Goal: Transaction & Acquisition: Purchase product/service

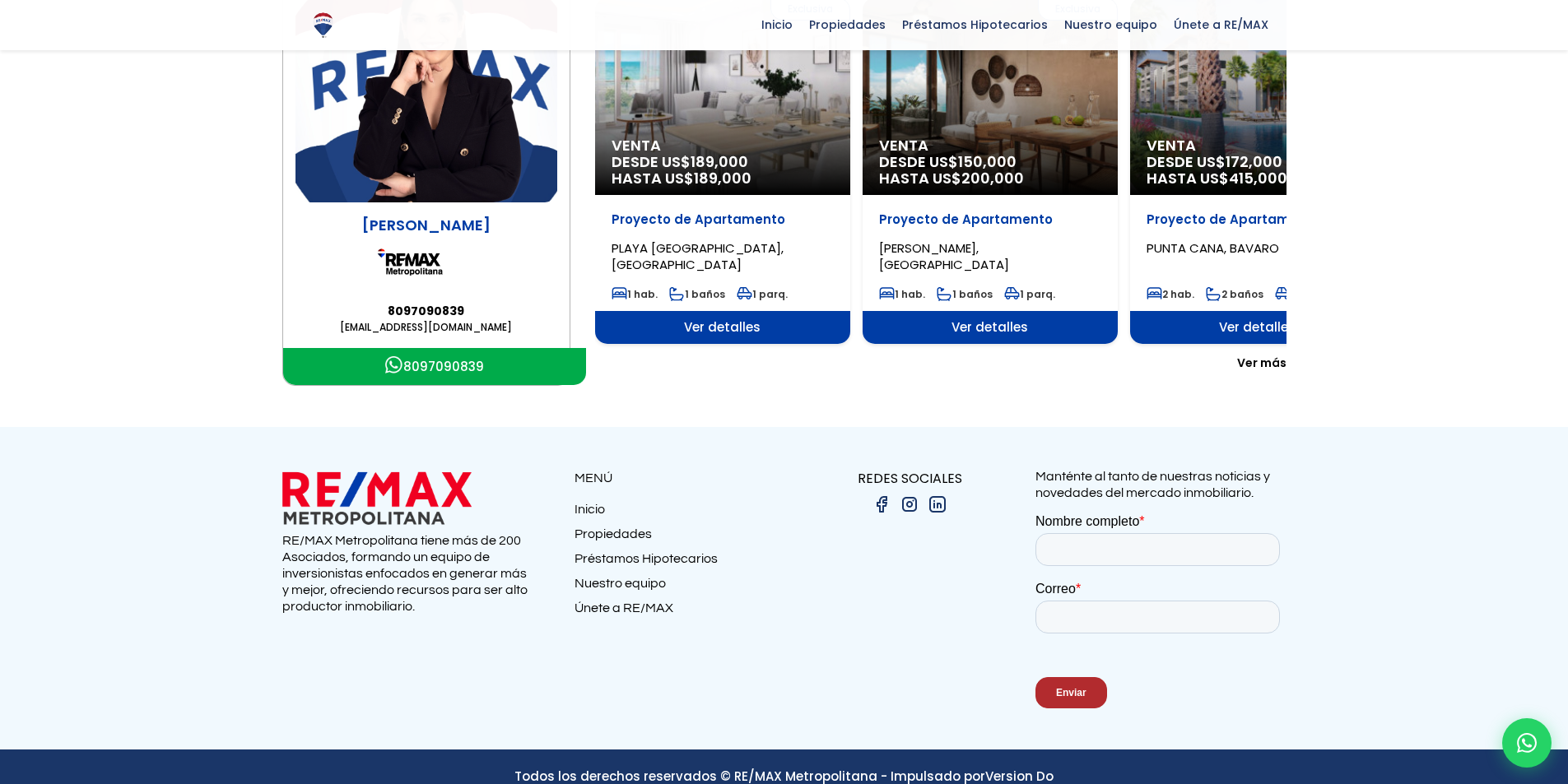
scroll to position [165, 0]
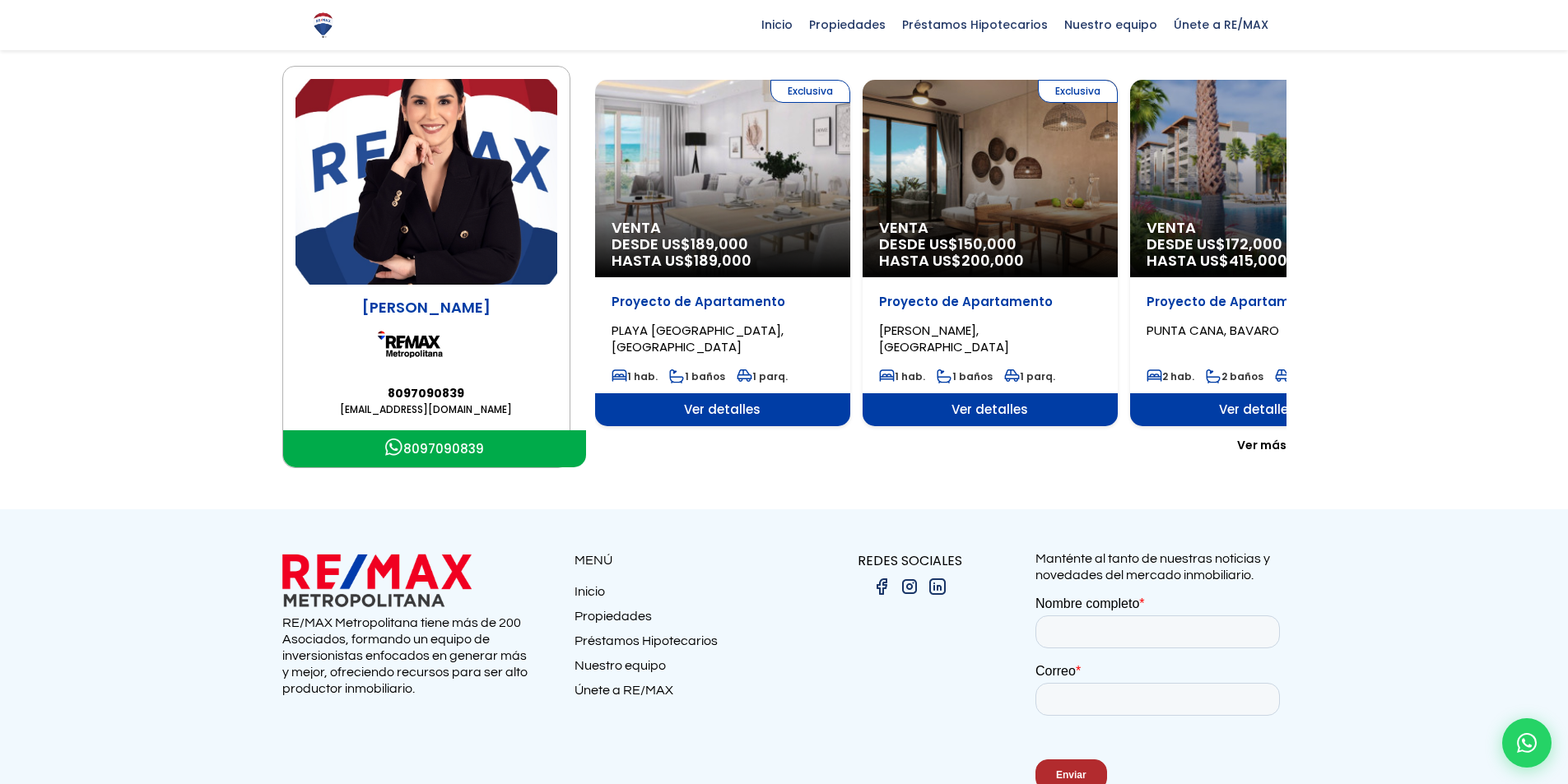
click at [432, 454] on link "8097090839" at bounding box center [434, 449] width 303 height 37
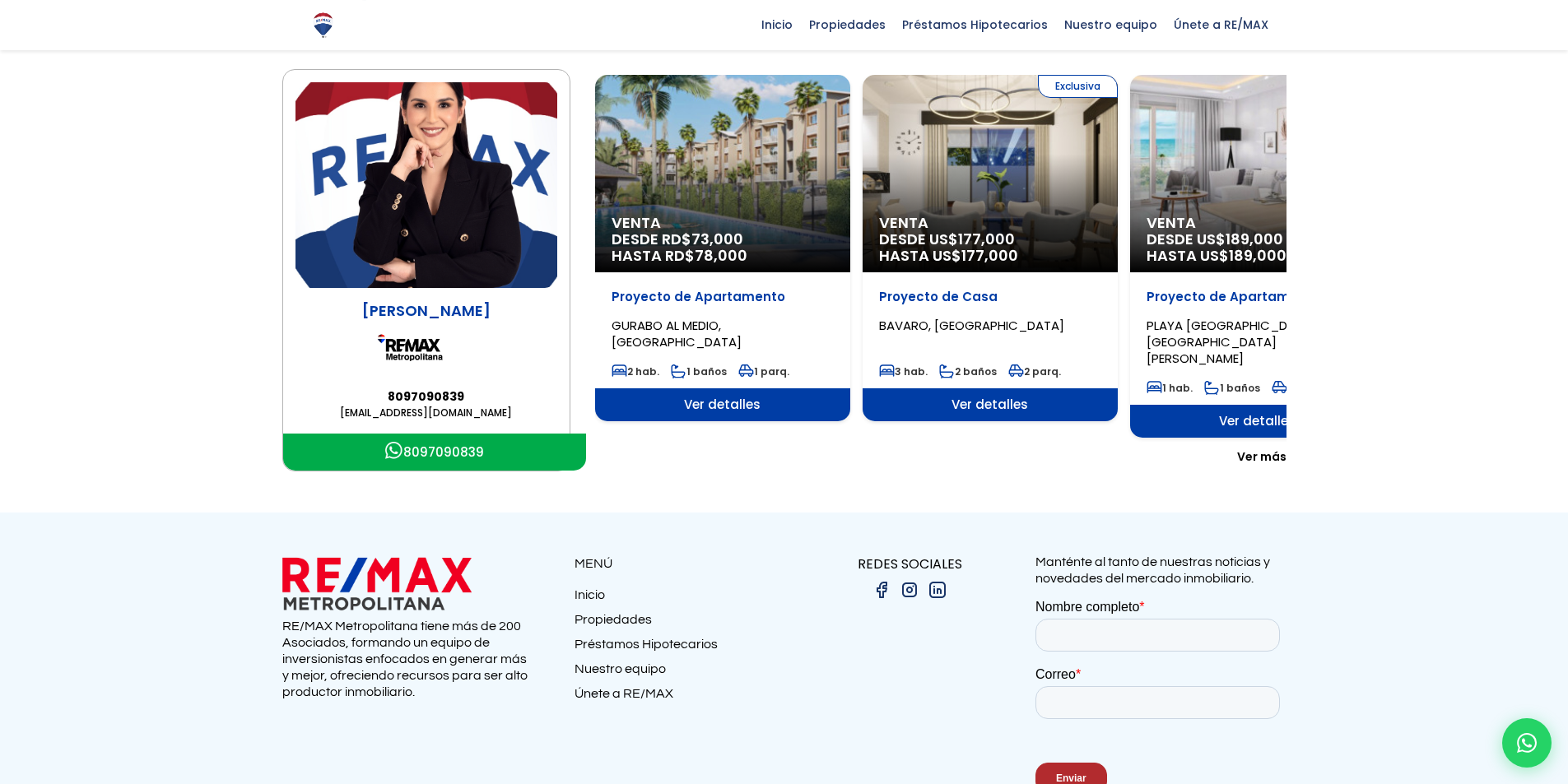
scroll to position [165, 0]
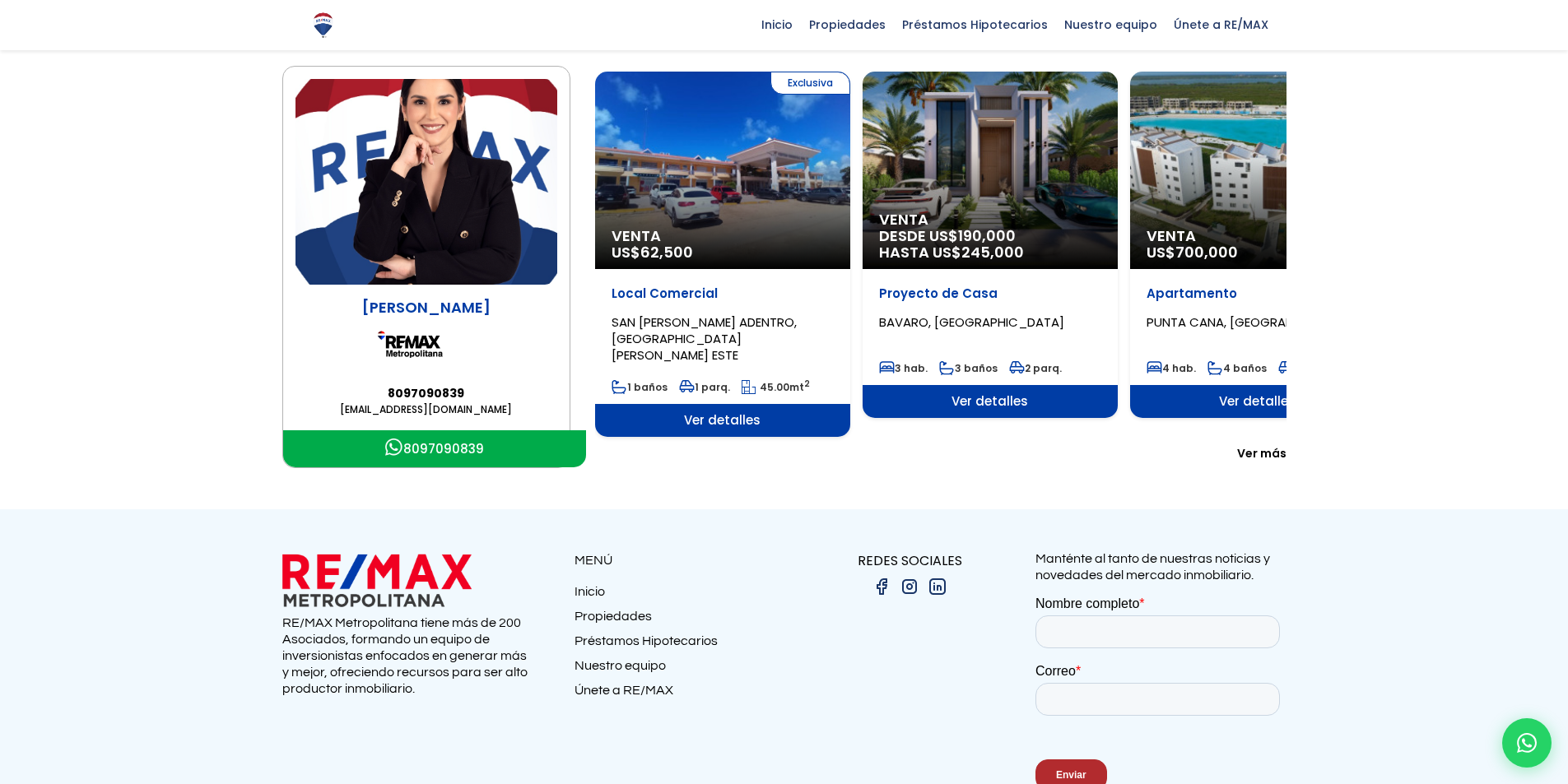
click at [4, 385] on main "Yolanda Valerio 8097090839 yolandavalerio@remaxm.net 8097090839 Venta DESDE RD$…" at bounding box center [784, 267] width 1568 height 402
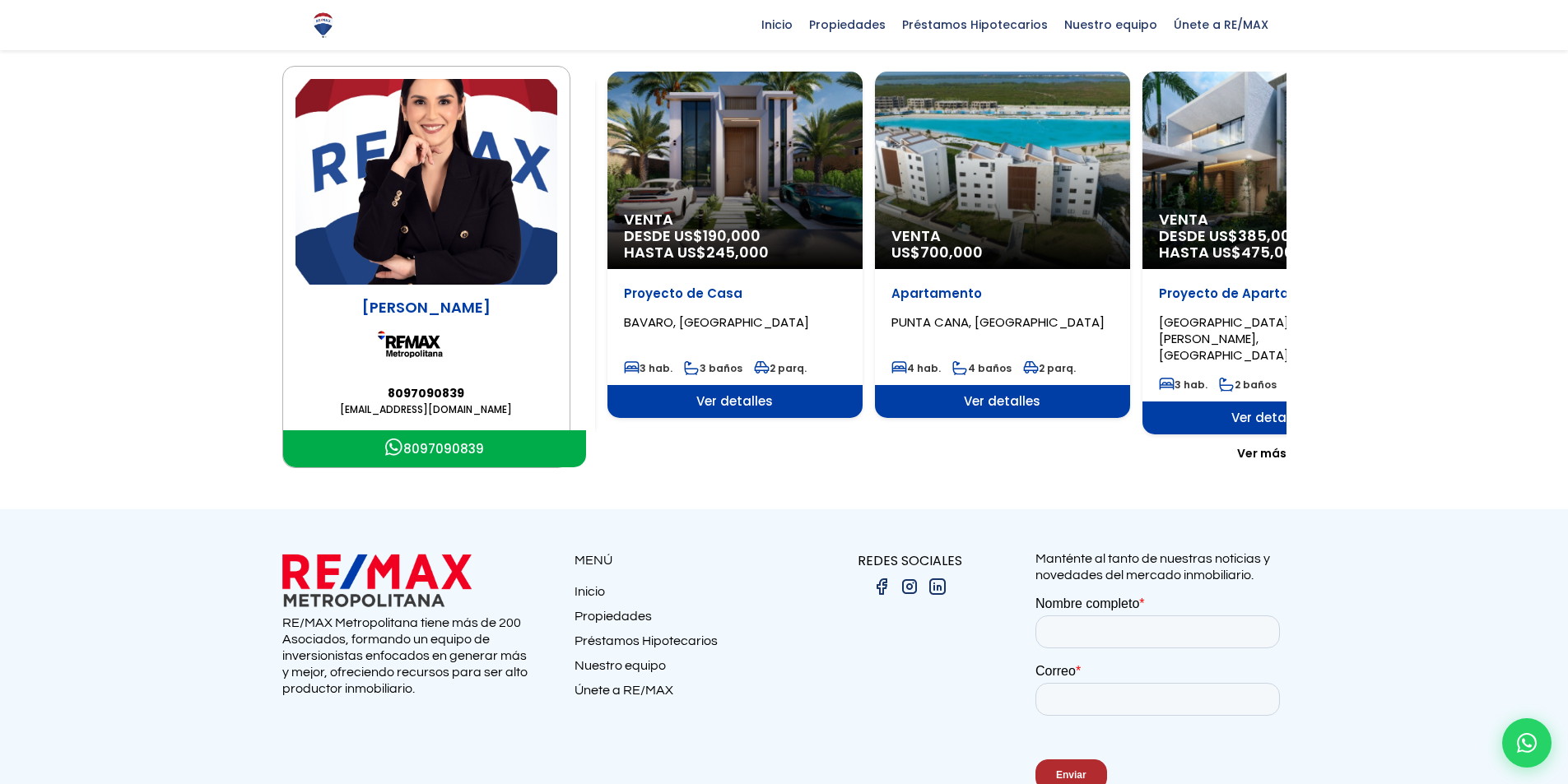
click at [1143, 230] on div "Venta DESDE US$ 385,000 HASTA US$ 475,000" at bounding box center [1270, 170] width 255 height 198
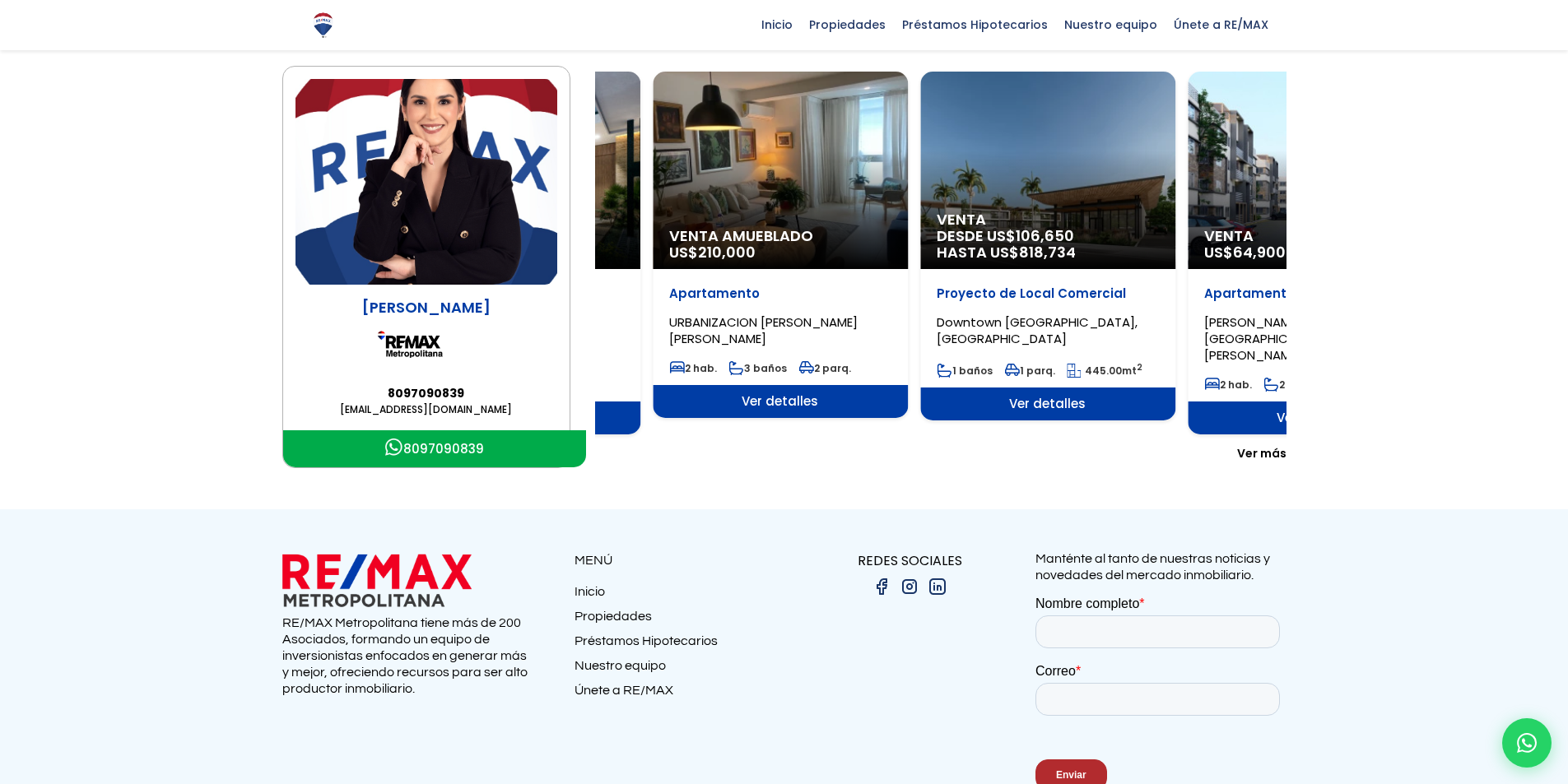
click at [966, 236] on span "DESDE US$ 106,650 HASTA US$ 818,734" at bounding box center [1047, 244] width 222 height 33
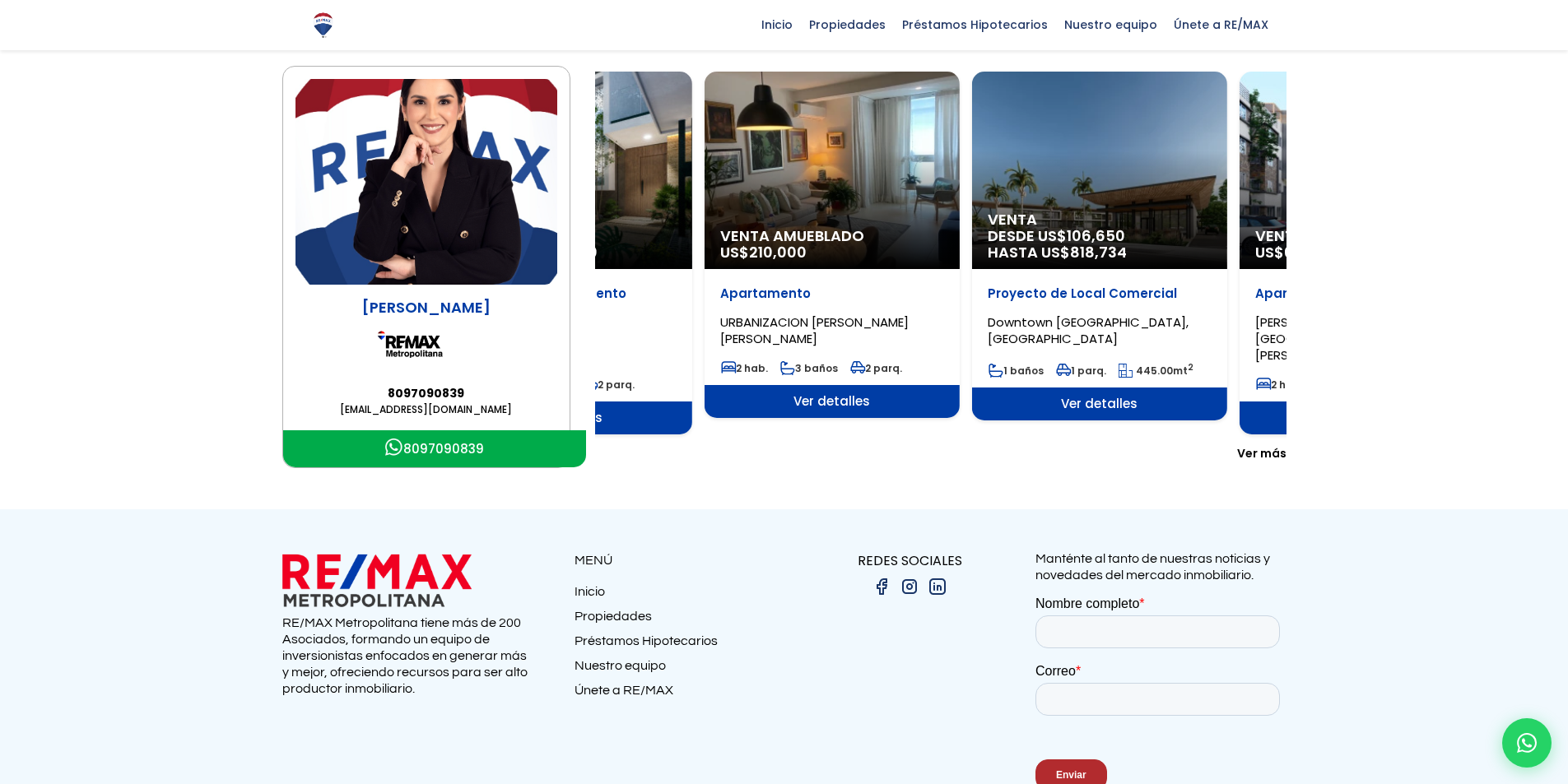
click at [912, 224] on div "Venta Amueblado US$ 210,000" at bounding box center [831, 170] width 255 height 198
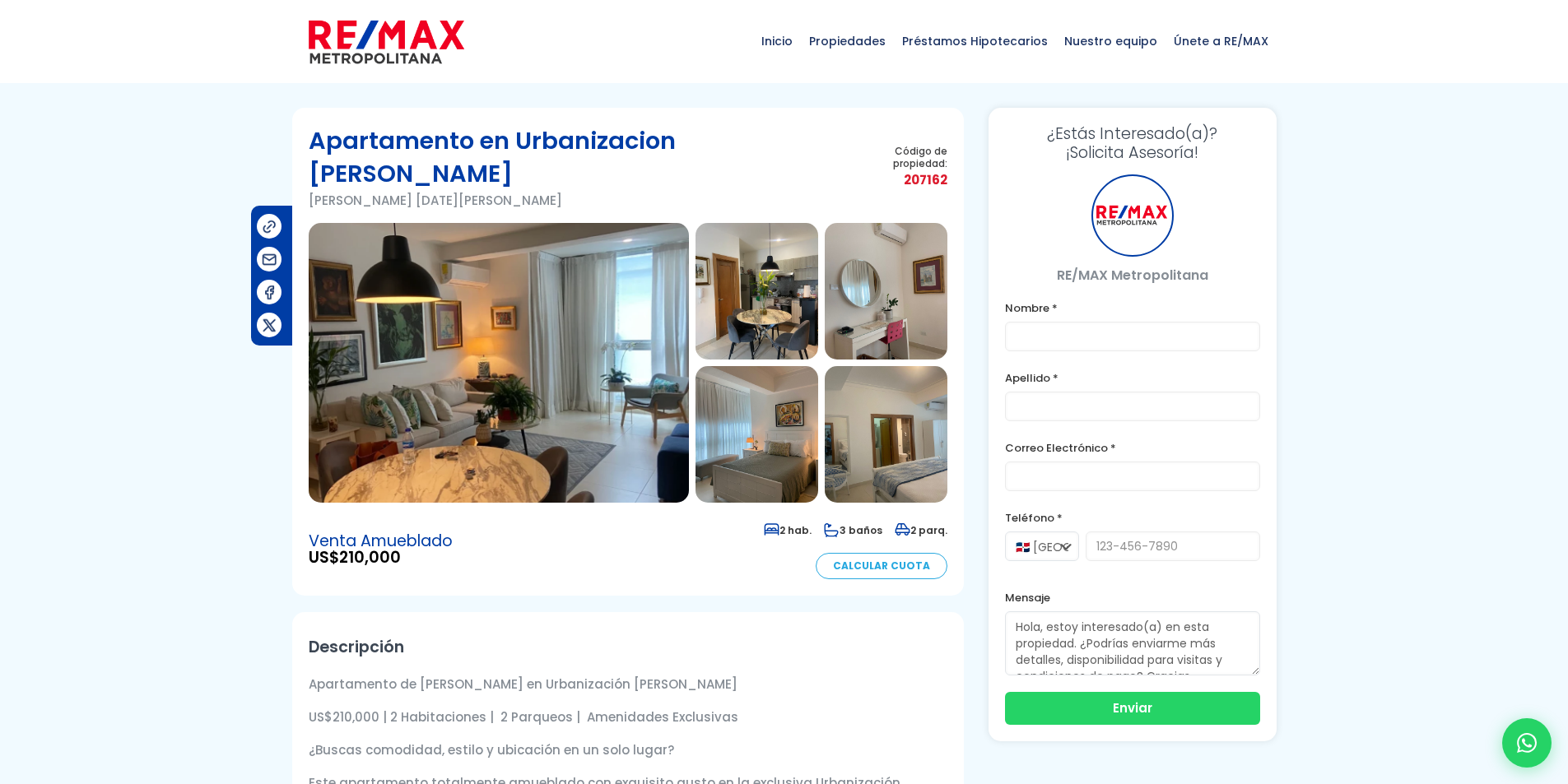
click at [754, 299] on img at bounding box center [756, 292] width 123 height 137
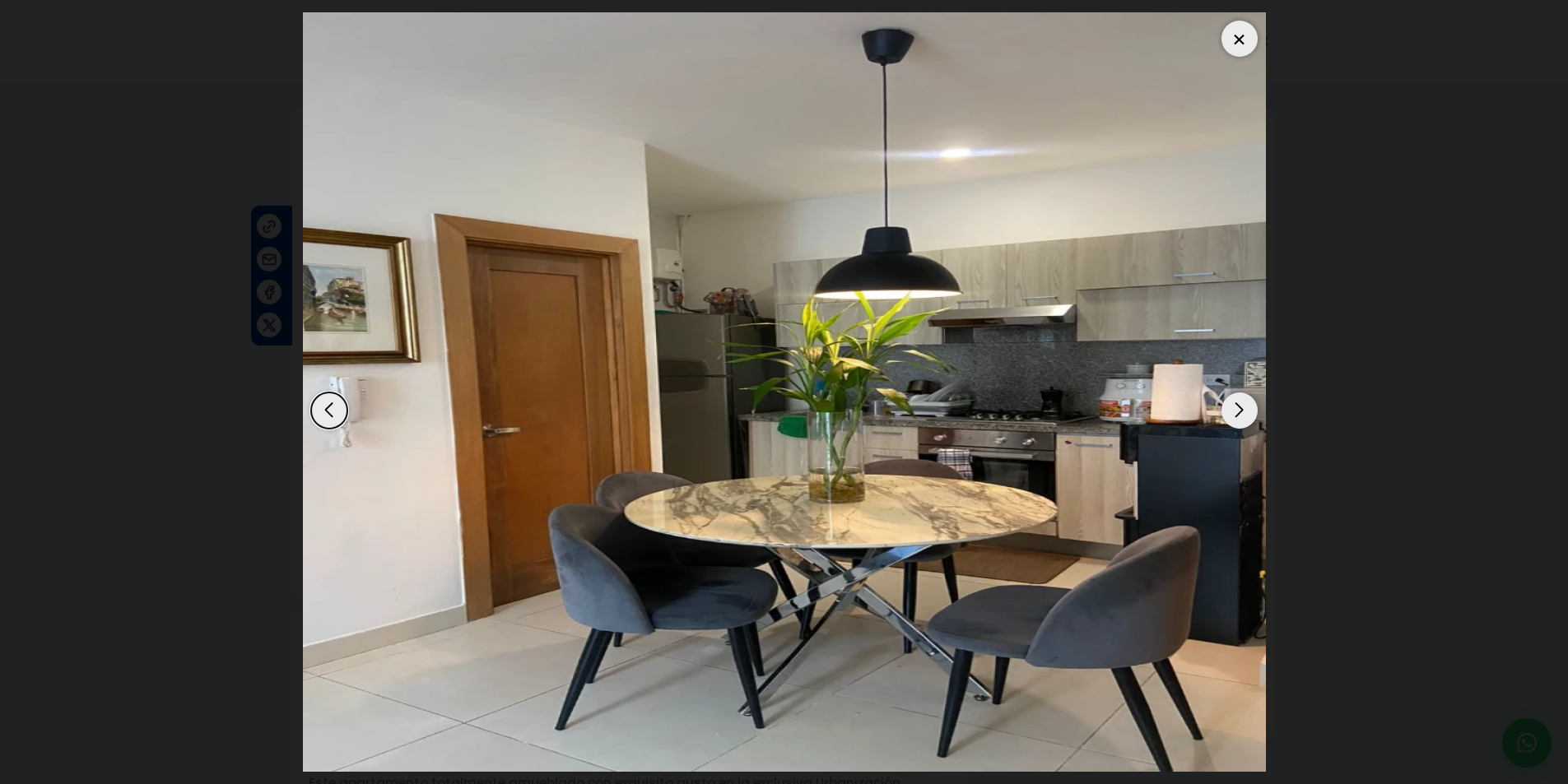
click at [1252, 416] on div "Next slide" at bounding box center [1239, 410] width 36 height 36
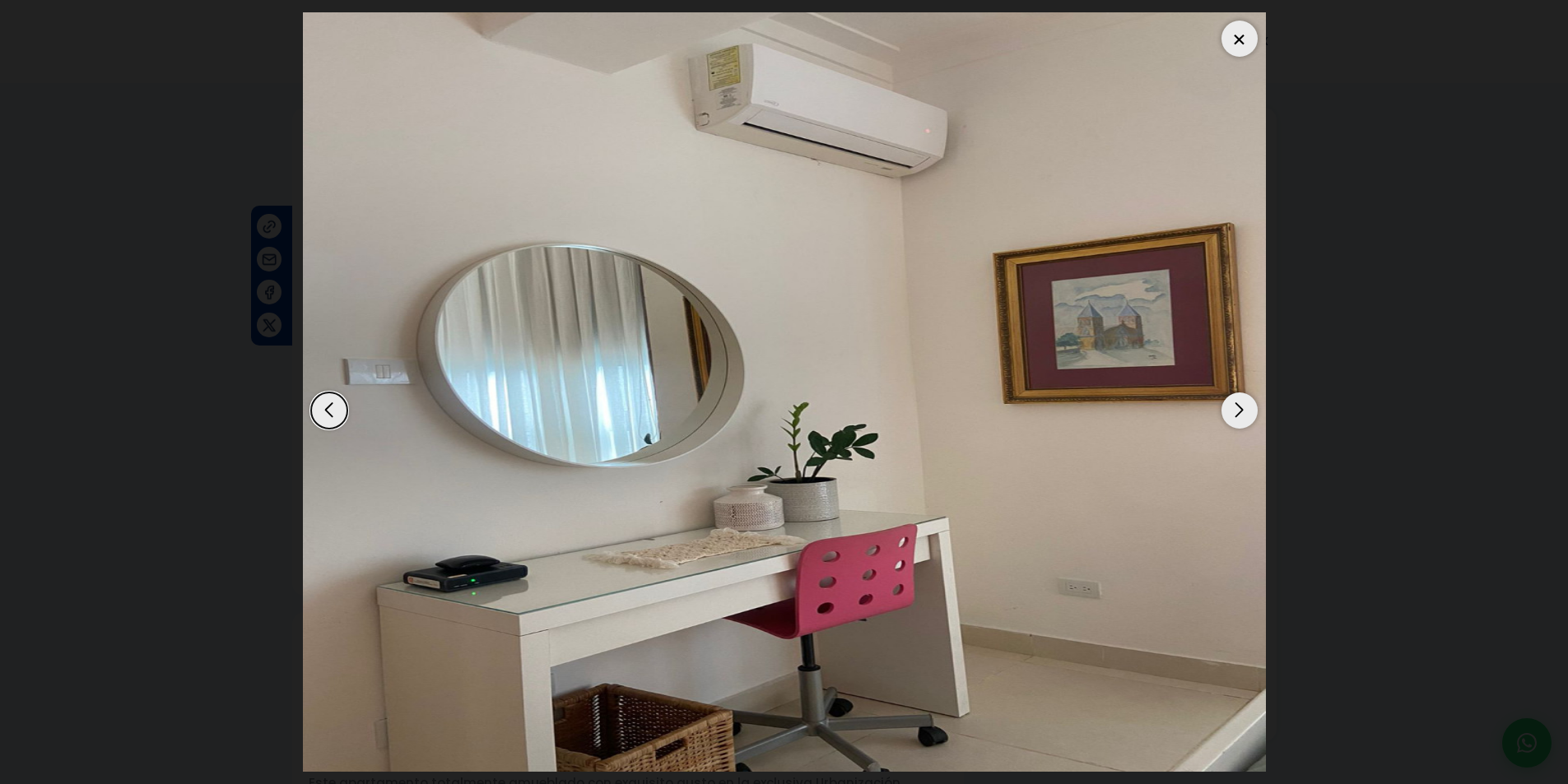
click at [1246, 412] on div "Next slide" at bounding box center [1239, 410] width 36 height 36
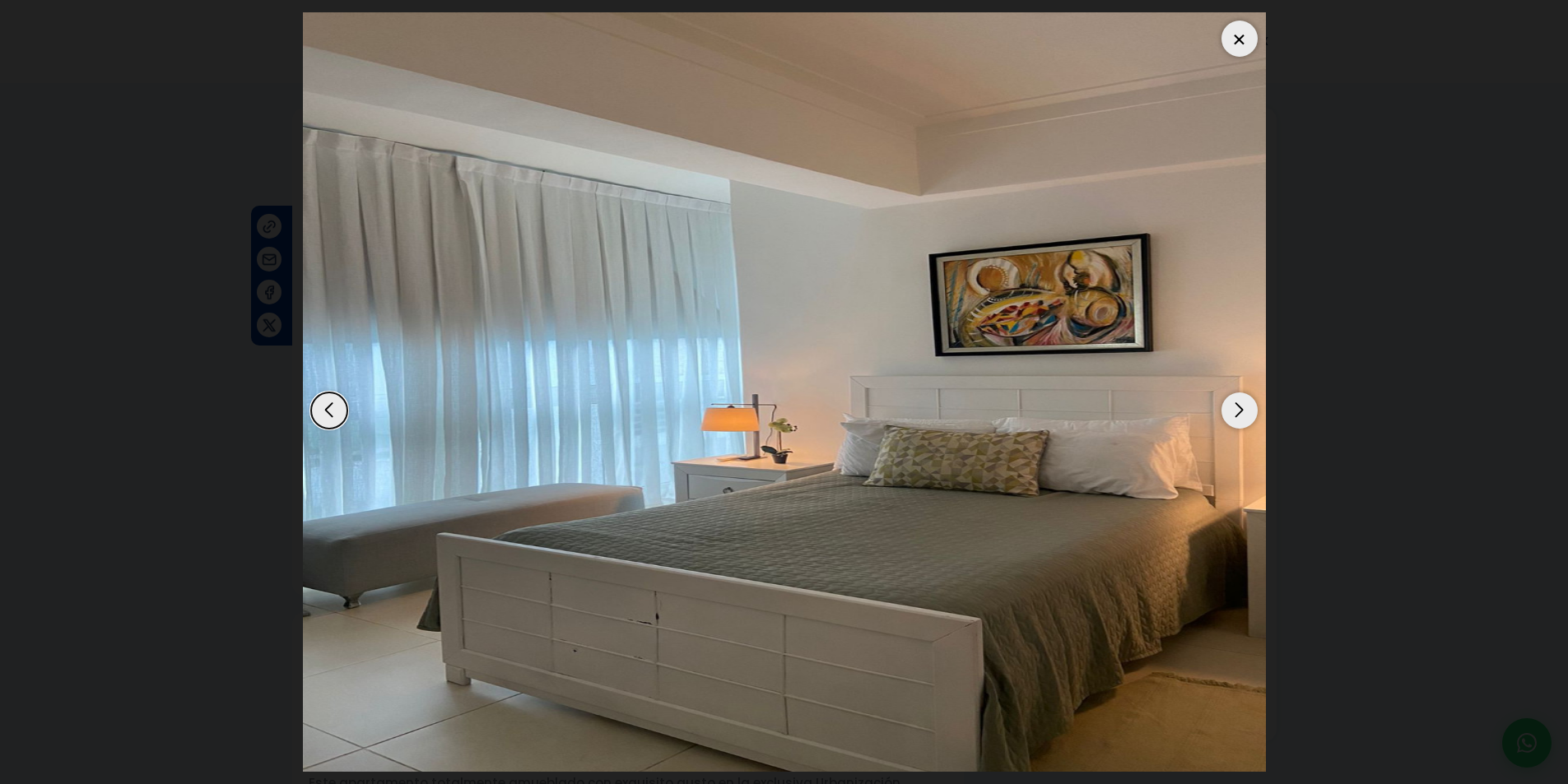
click at [1246, 412] on div "Next slide" at bounding box center [1239, 410] width 36 height 36
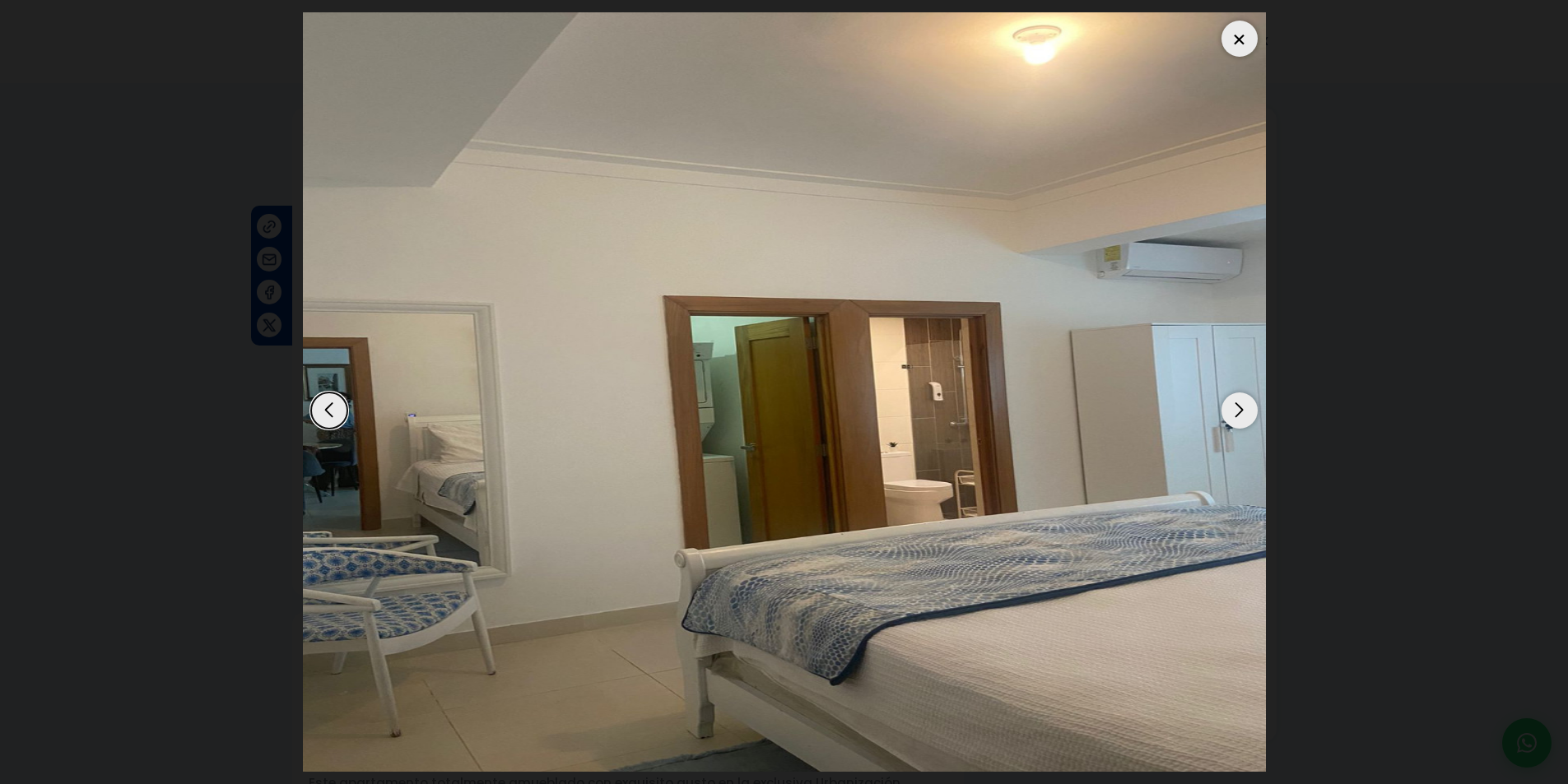
click at [1246, 412] on div "Next slide" at bounding box center [1239, 410] width 36 height 36
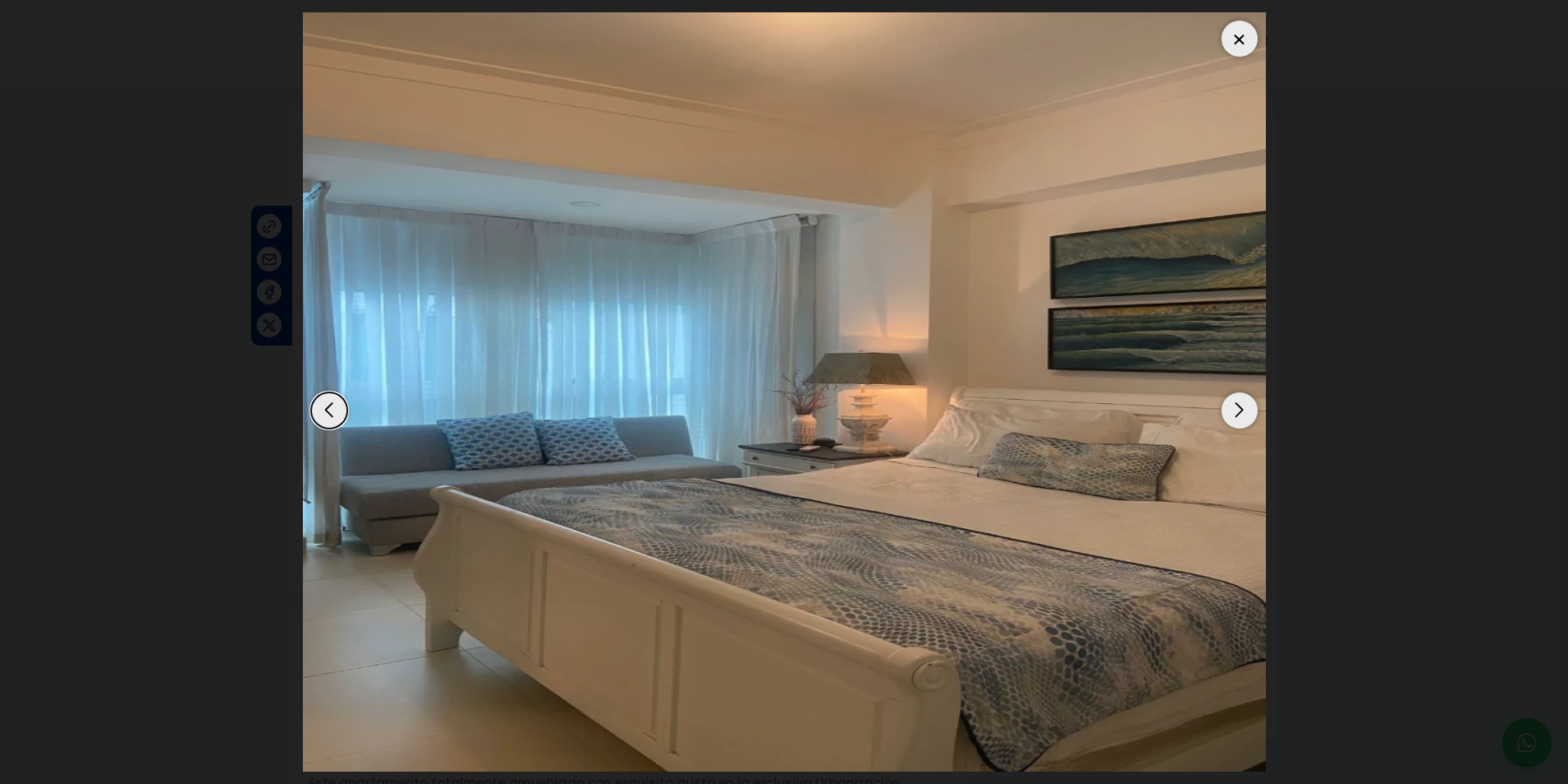
click at [1246, 412] on div "Next slide" at bounding box center [1239, 410] width 36 height 36
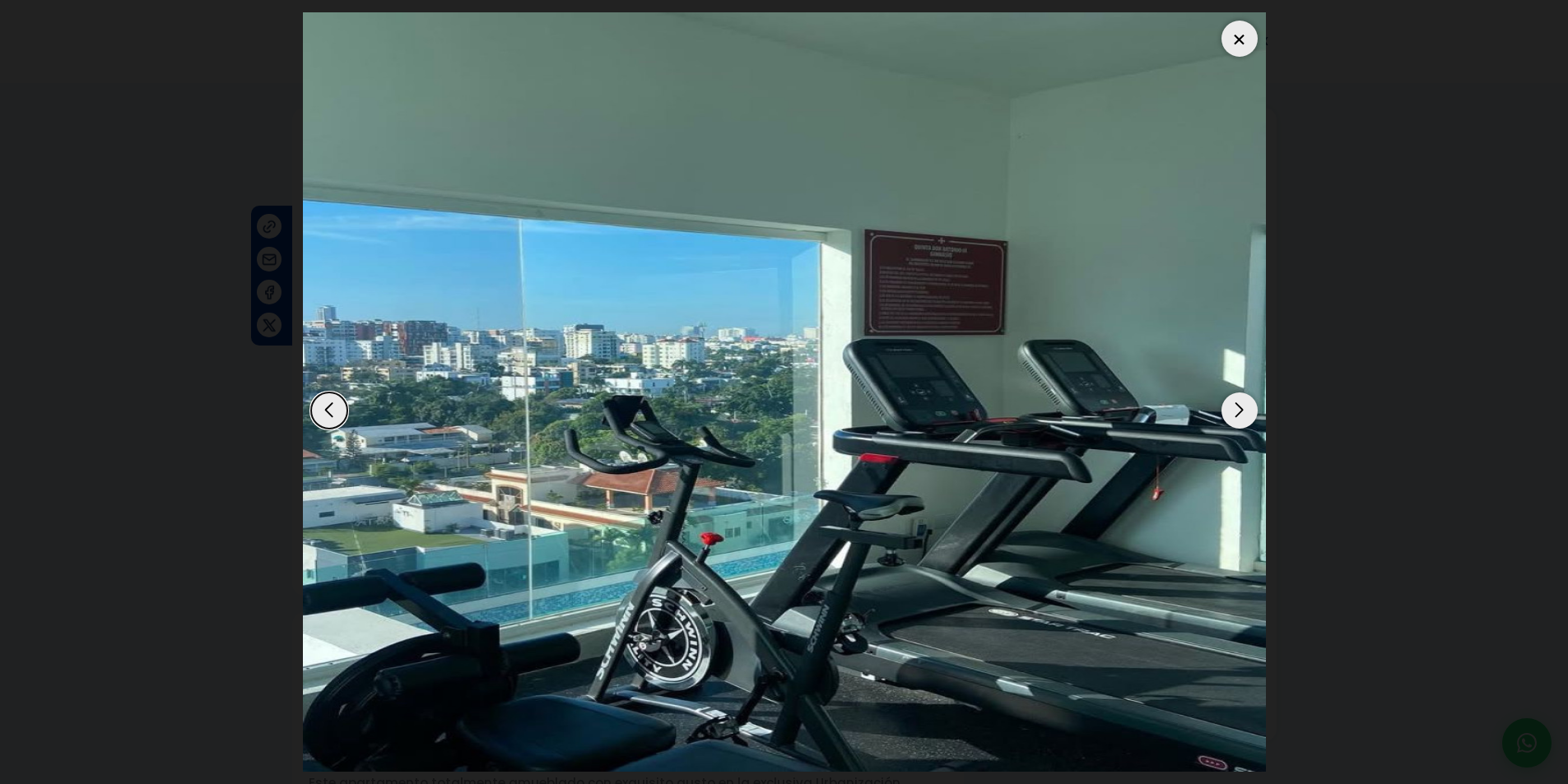
click at [322, 392] on img "7 / 9" at bounding box center [784, 392] width 963 height 760
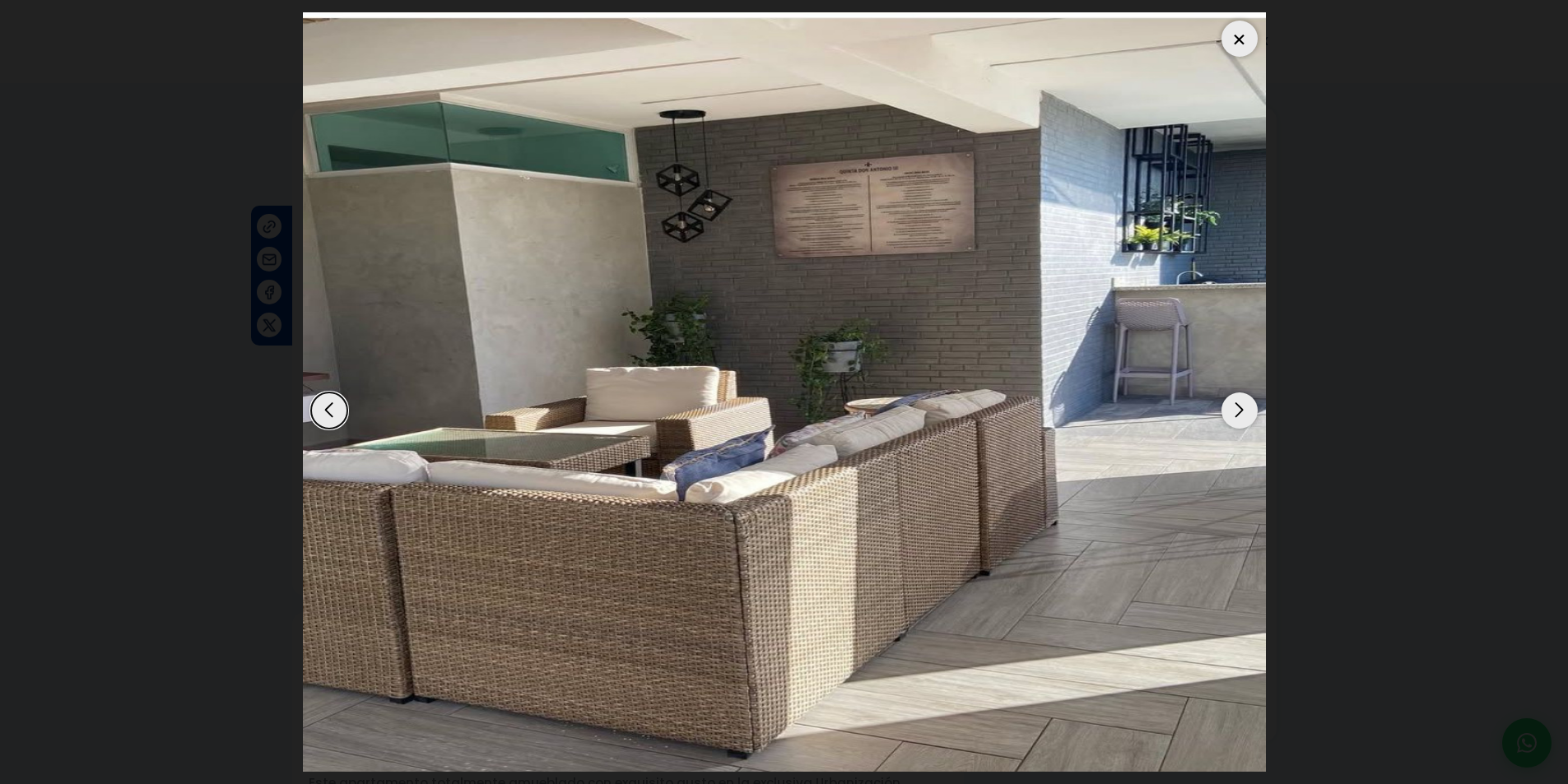
click at [333, 409] on div "Previous slide" at bounding box center [329, 410] width 36 height 36
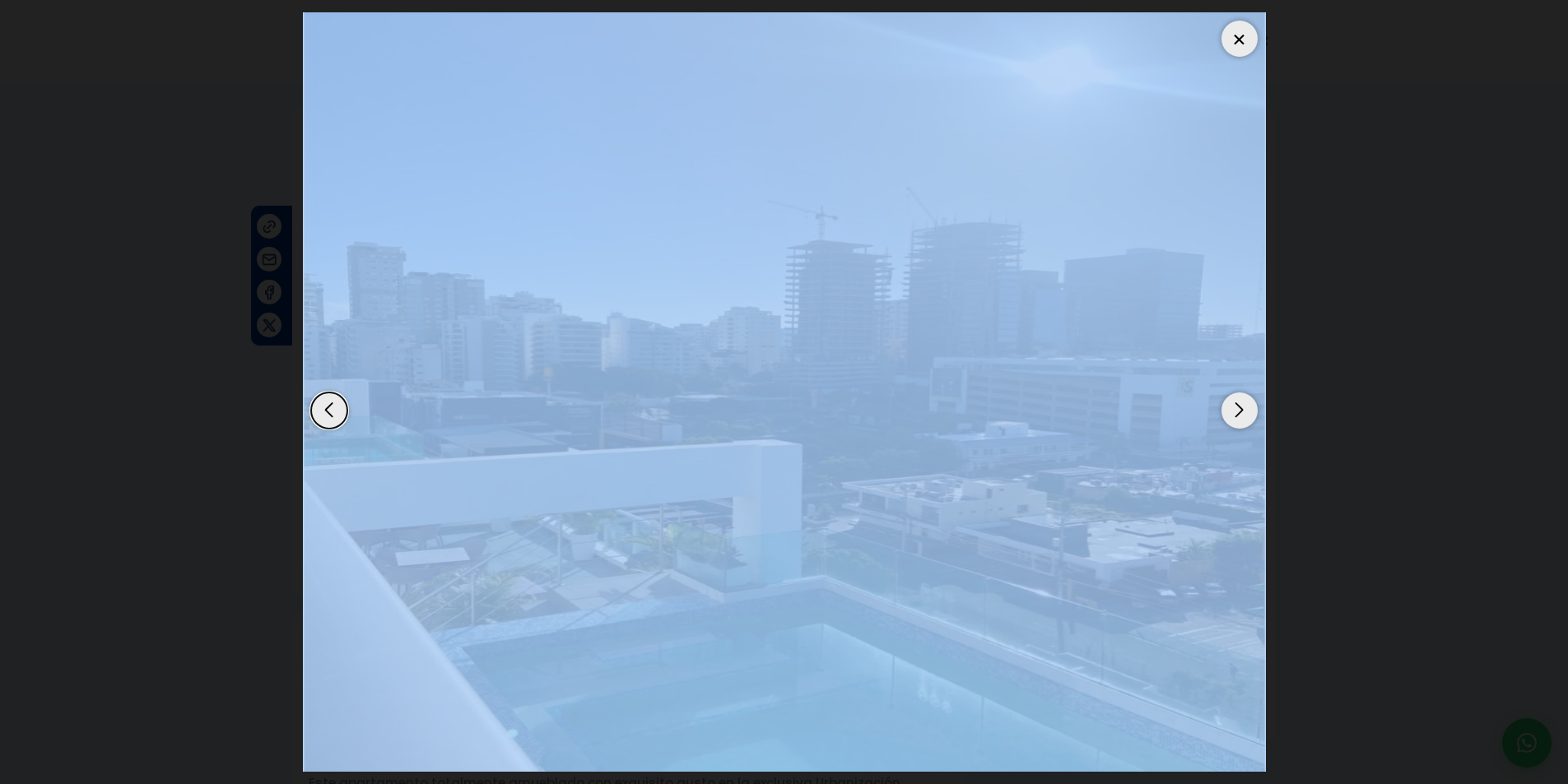
click at [333, 410] on div "Previous slide" at bounding box center [329, 410] width 36 height 36
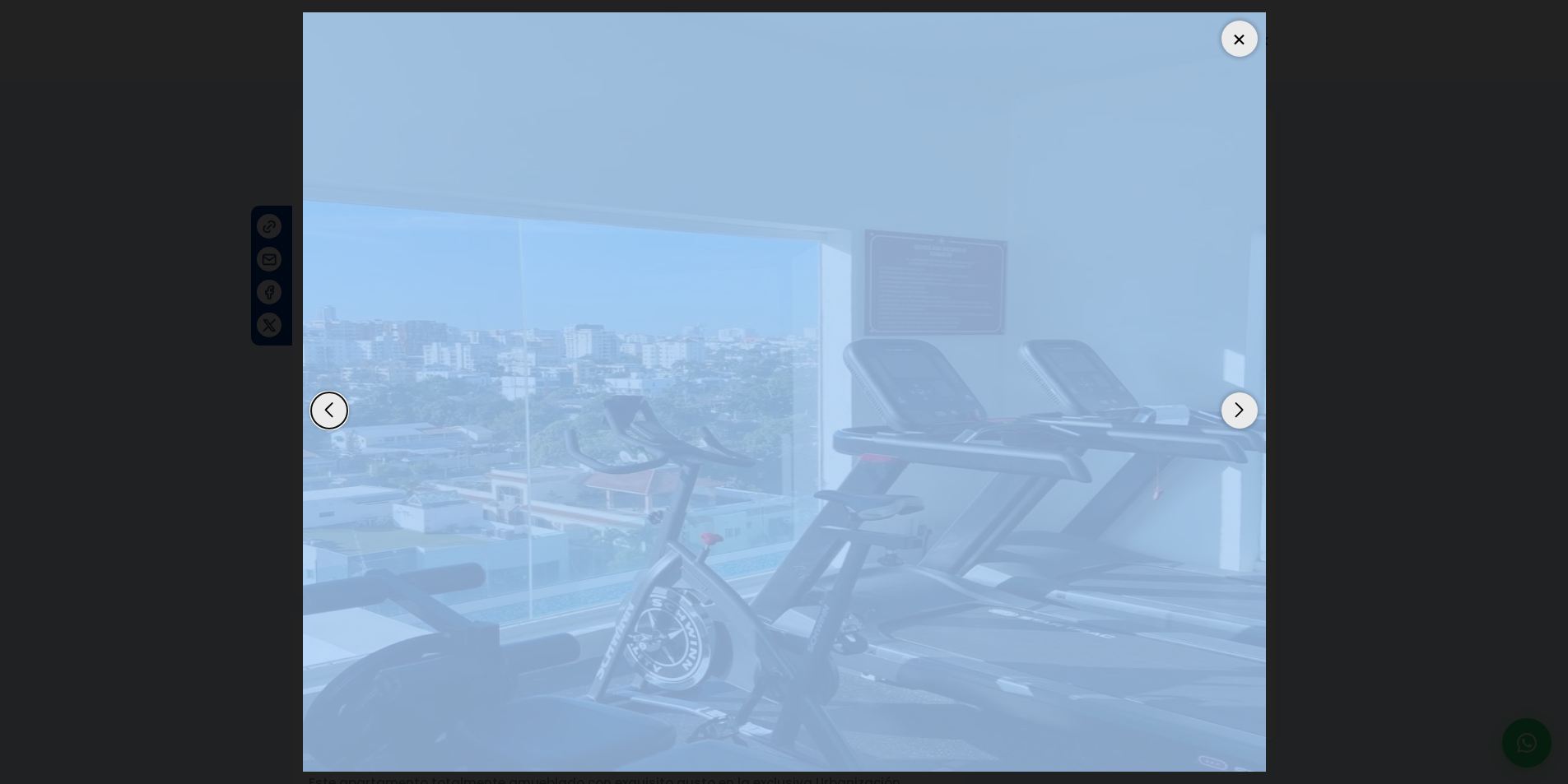
click at [750, 489] on img "7 / 9" at bounding box center [784, 392] width 963 height 760
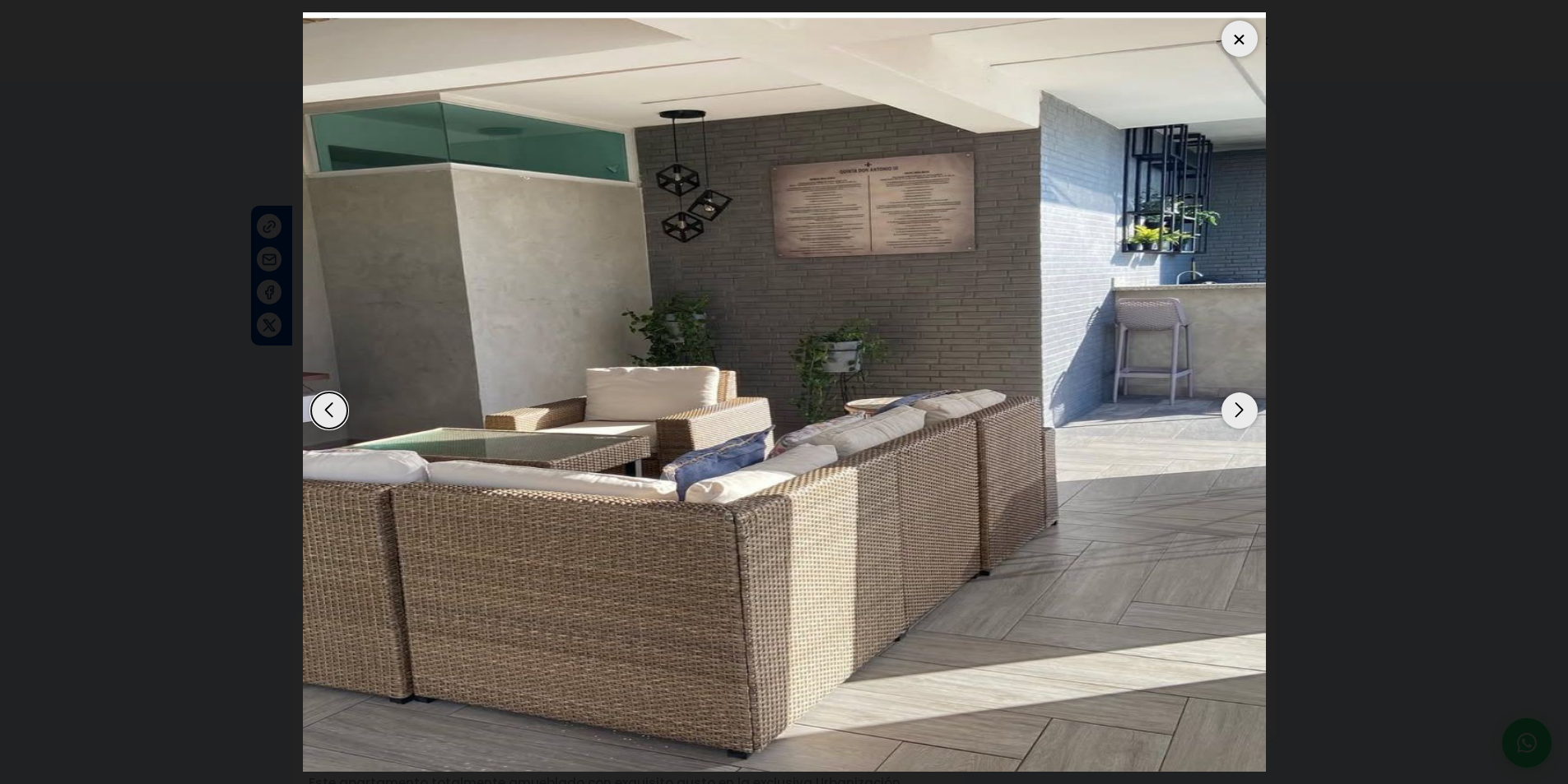
click at [1278, 410] on dialog at bounding box center [784, 392] width 988 height 784
click at [318, 410] on div "Previous slide" at bounding box center [329, 410] width 36 height 36
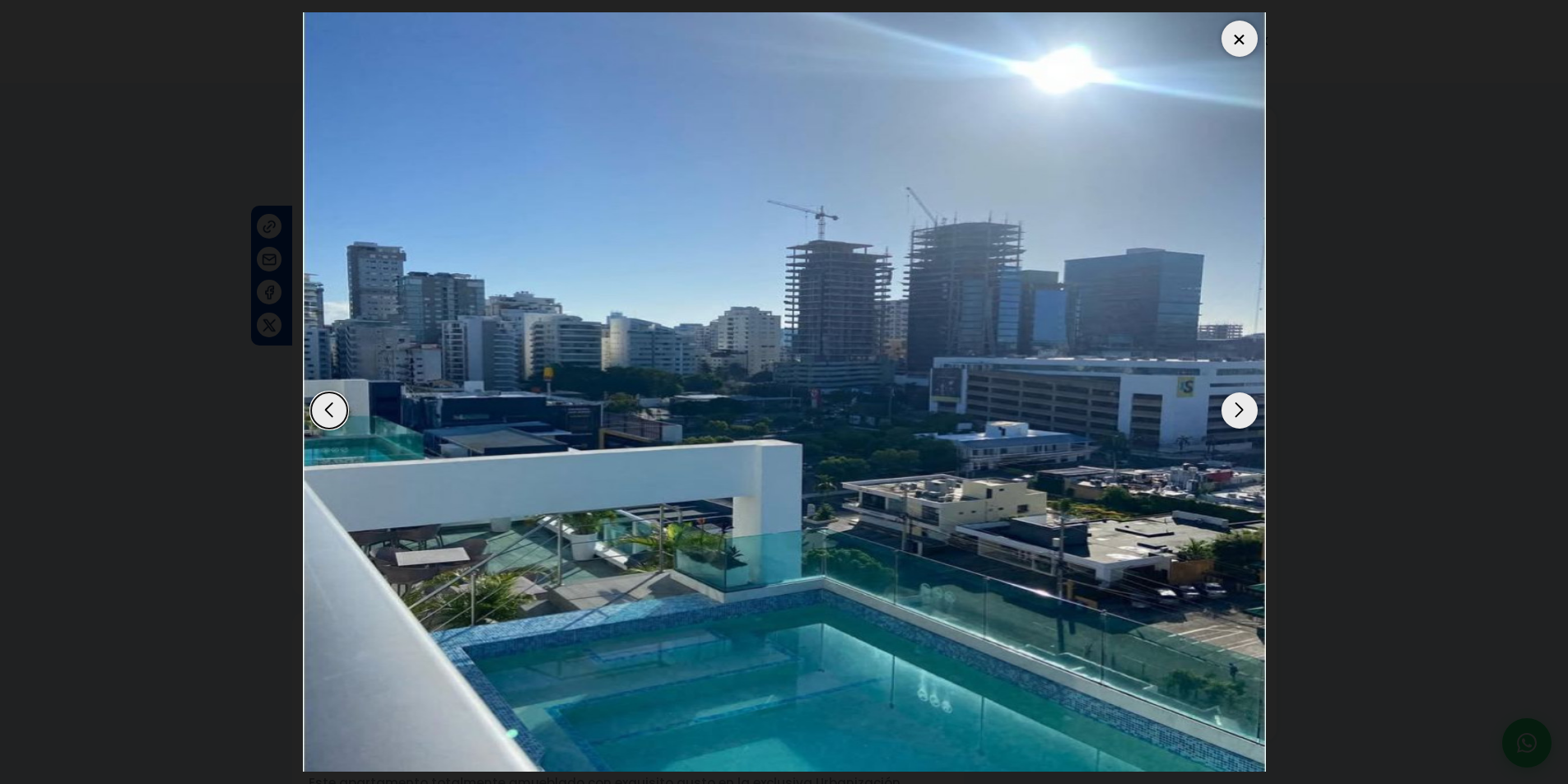
click at [320, 412] on div "Previous slide" at bounding box center [329, 410] width 36 height 36
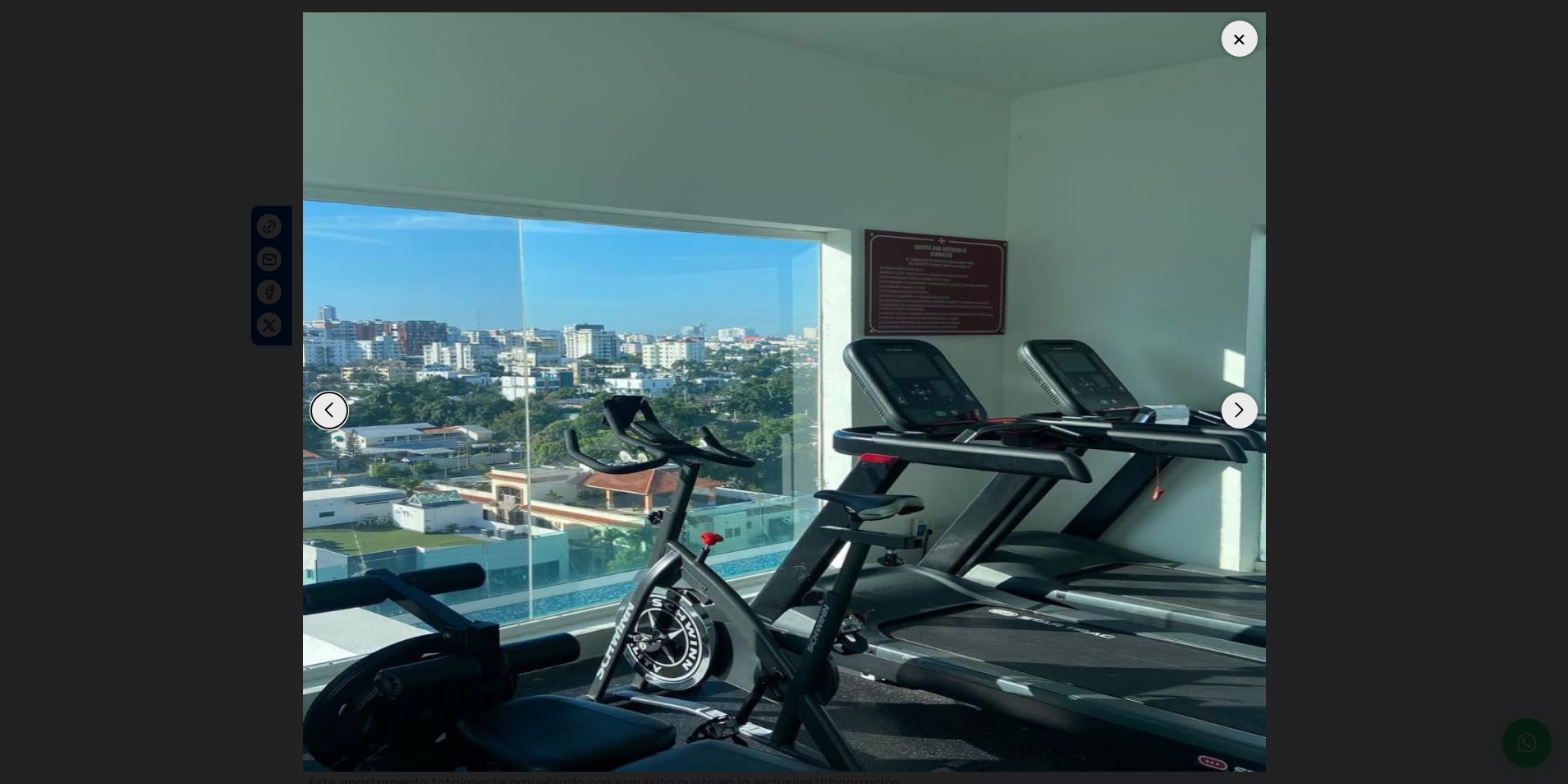
click at [320, 412] on div "Previous slide" at bounding box center [329, 410] width 36 height 36
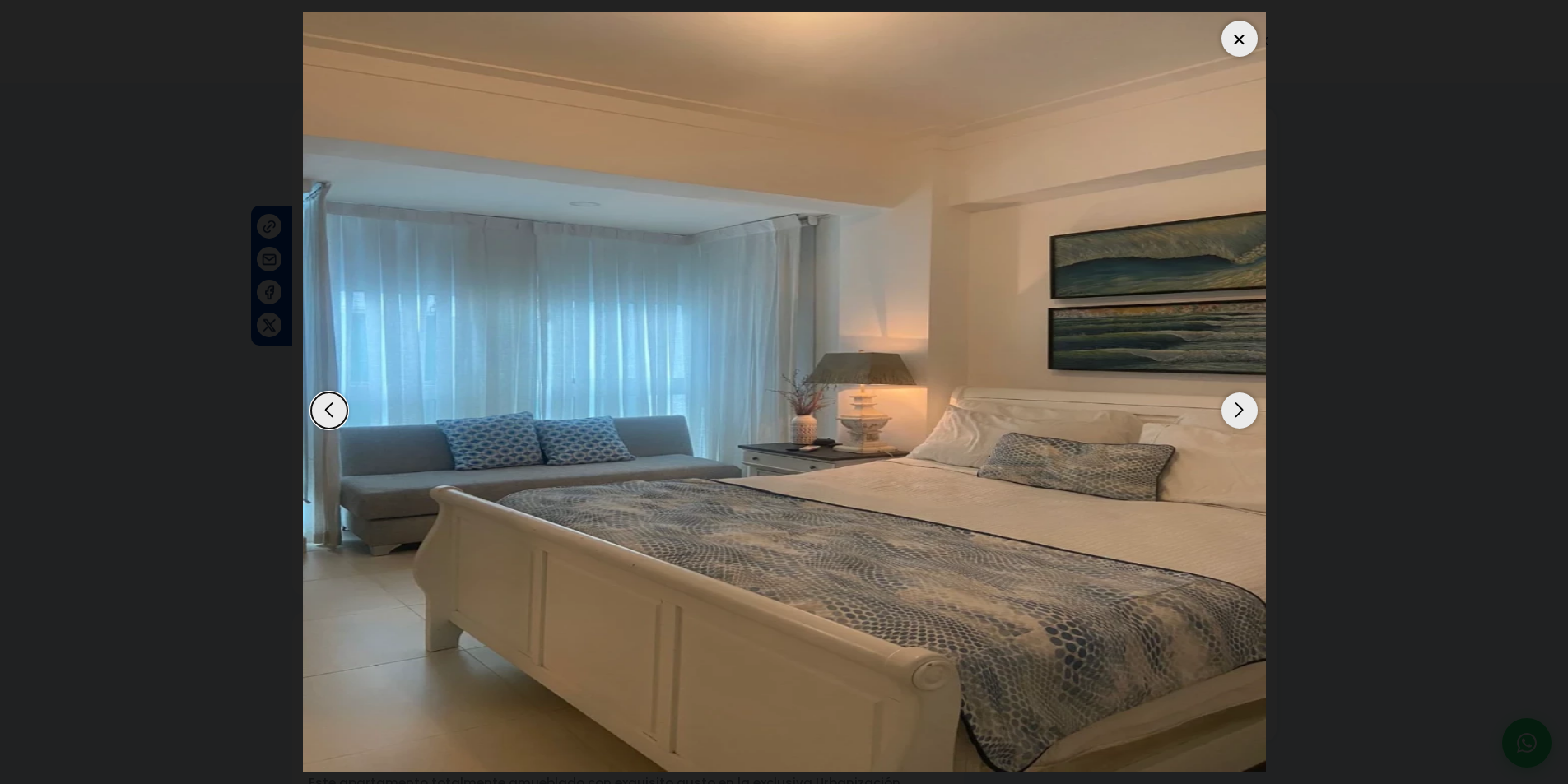
click at [1226, 36] on div at bounding box center [1239, 38] width 36 height 36
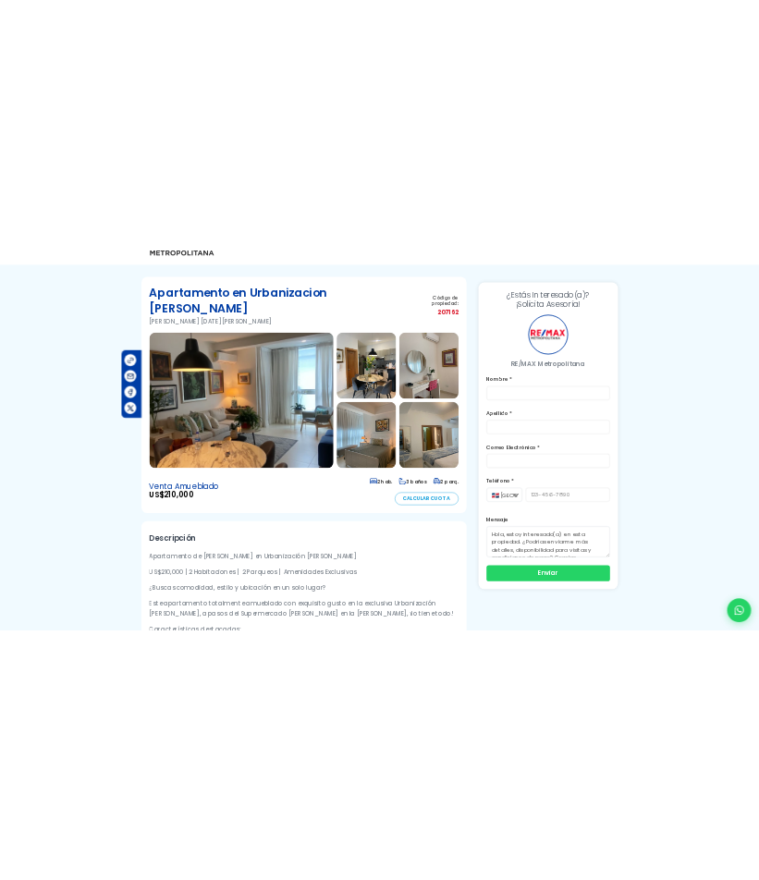
scroll to position [92, 0]
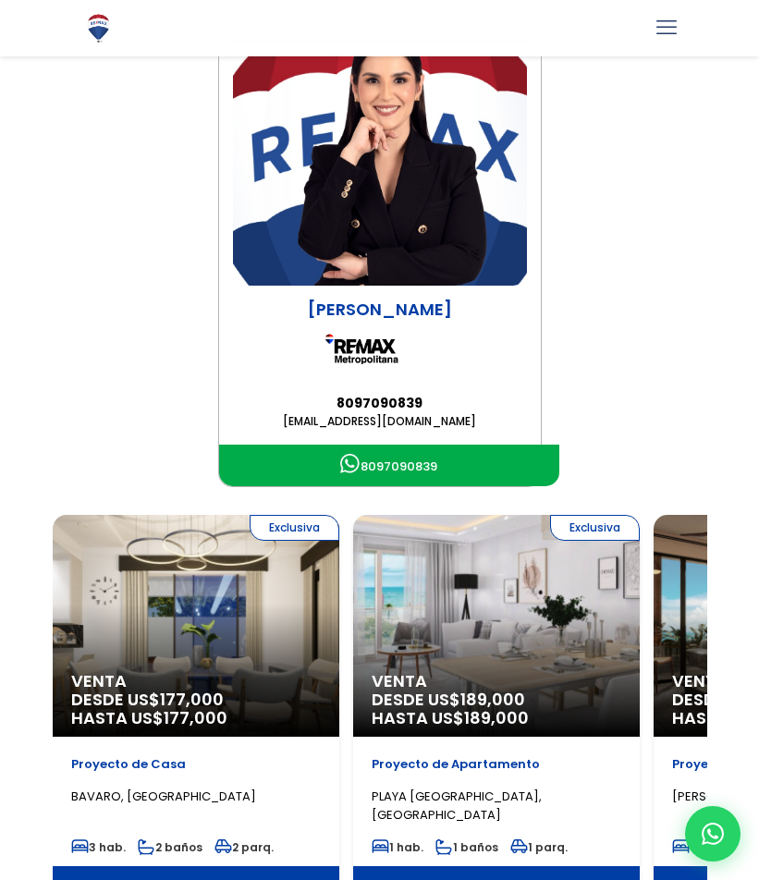
scroll to position [185, 0]
